Goal: Transaction & Acquisition: Purchase product/service

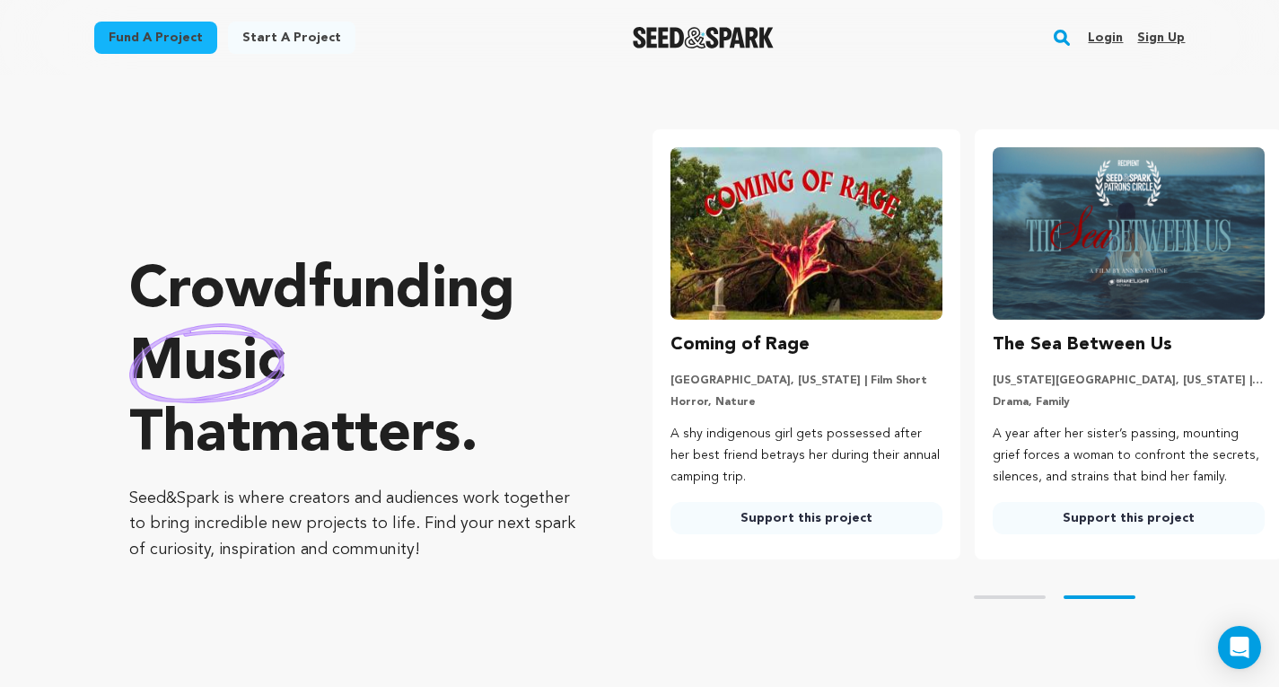
click at [807, 319] on img at bounding box center [807, 233] width 272 height 172
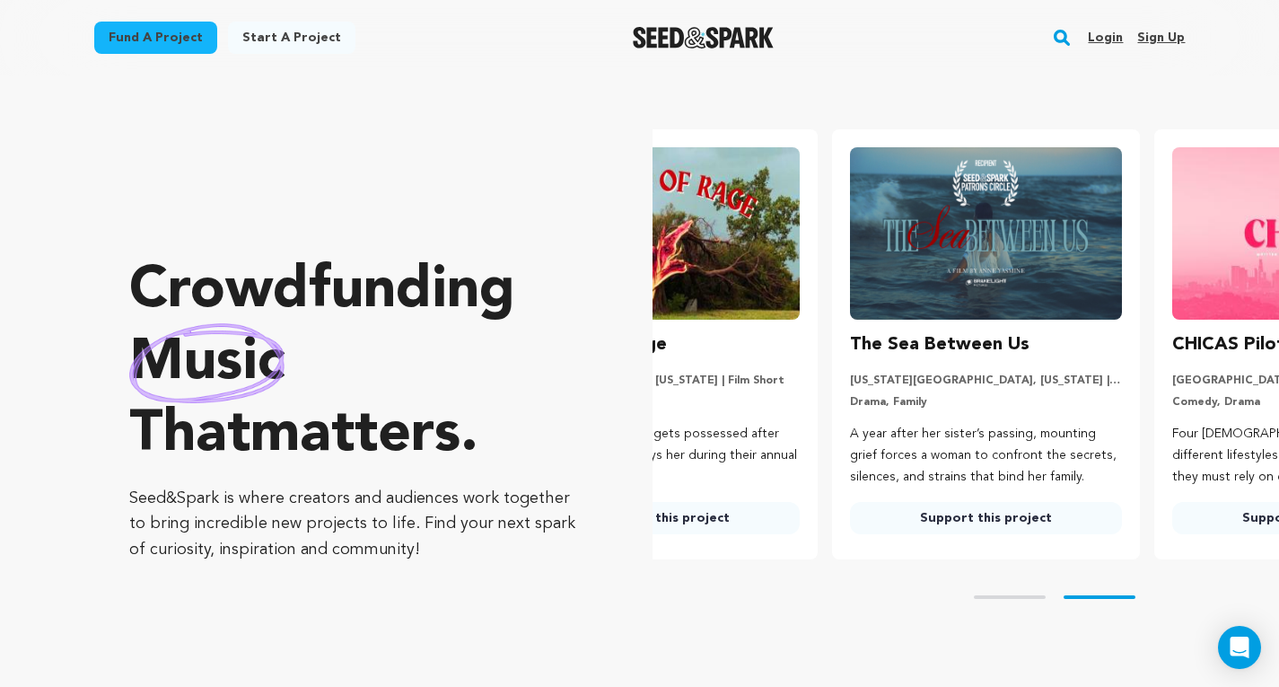
click at [807, 319] on li "Coming of Rage [GEOGRAPHIC_DATA], [US_STATE] | Film Short Horror, Nature A shy …" at bounding box center [664, 344] width 308 height 430
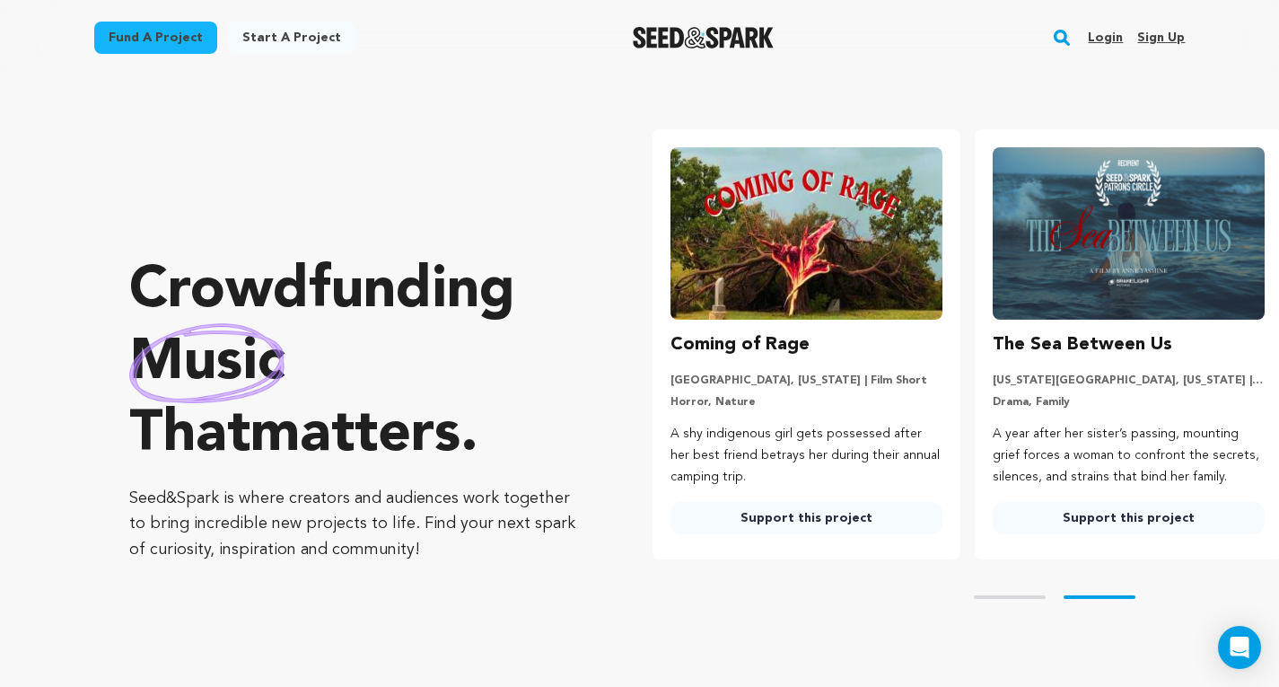
click at [792, 524] on link "Support this project" at bounding box center [807, 518] width 272 height 32
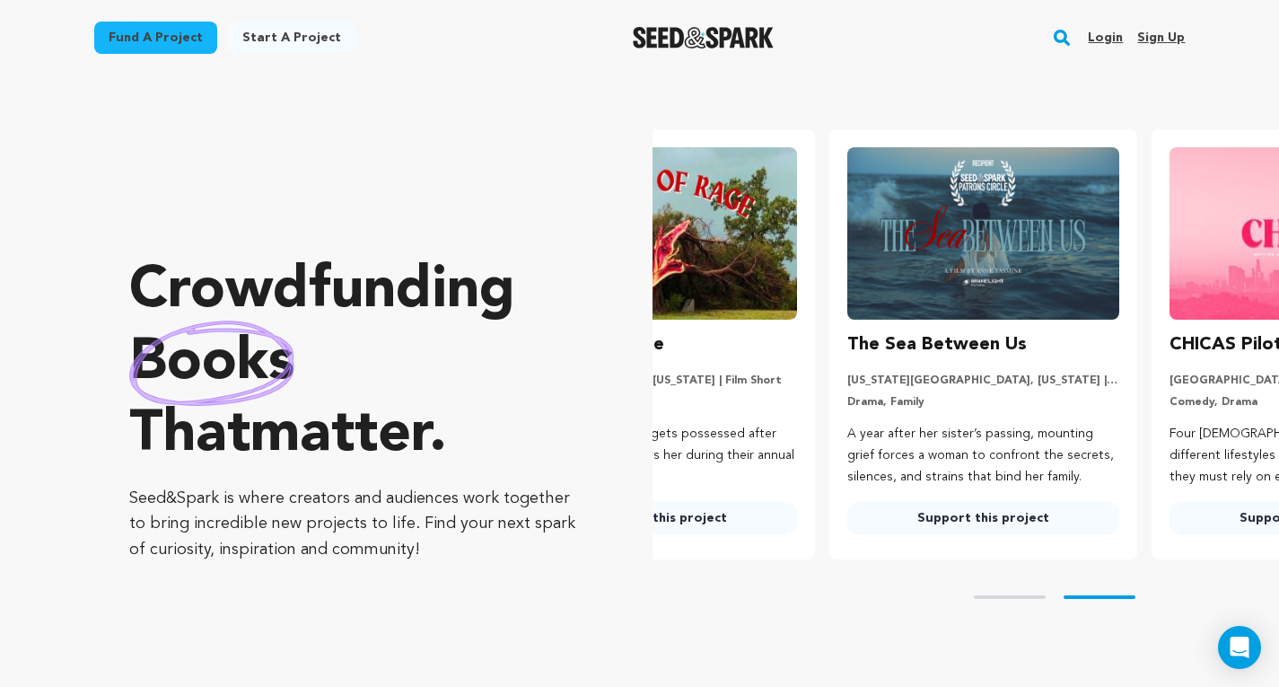
scroll to position [0, 283]
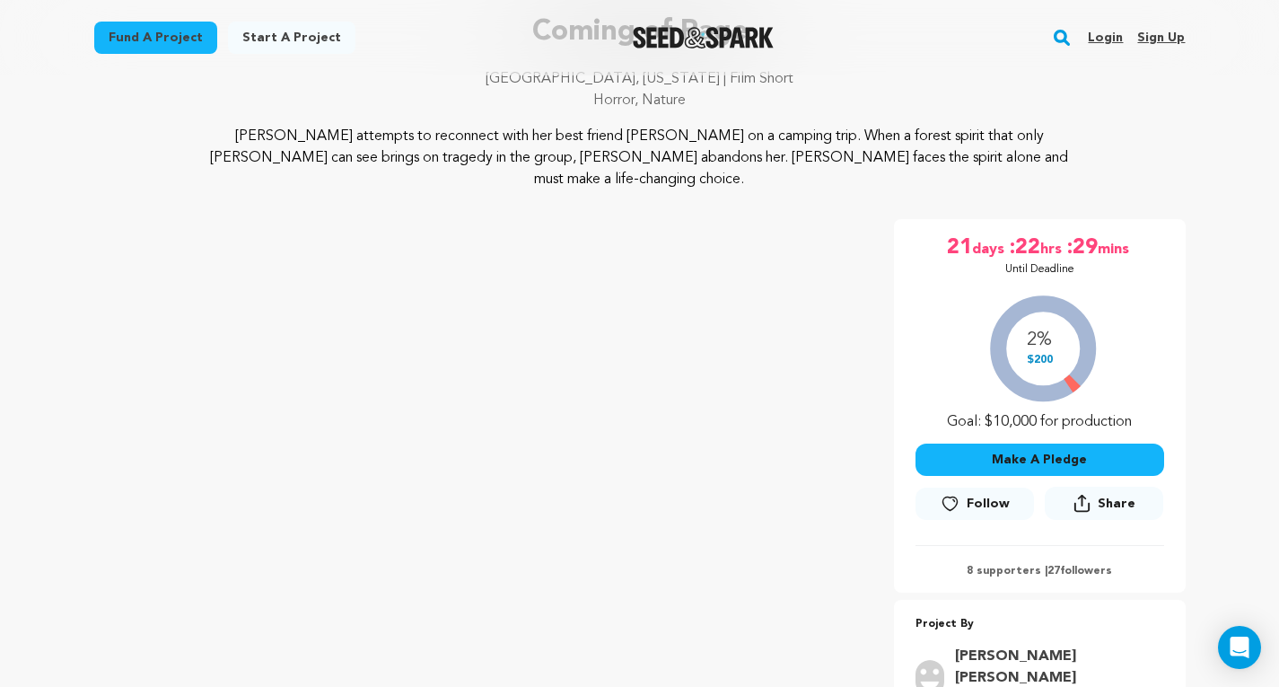
scroll to position [535, 0]
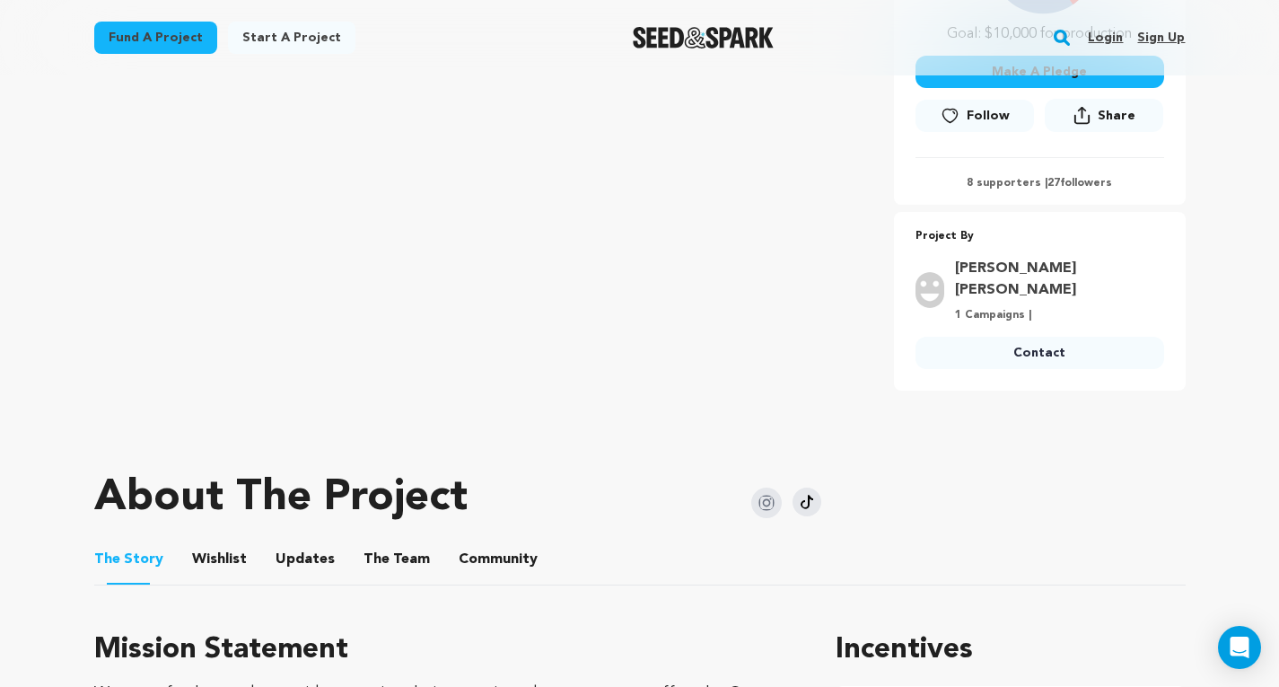
click at [495, 541] on button "Community" at bounding box center [498, 562] width 43 height 43
